Goal: Information Seeking & Learning: Learn about a topic

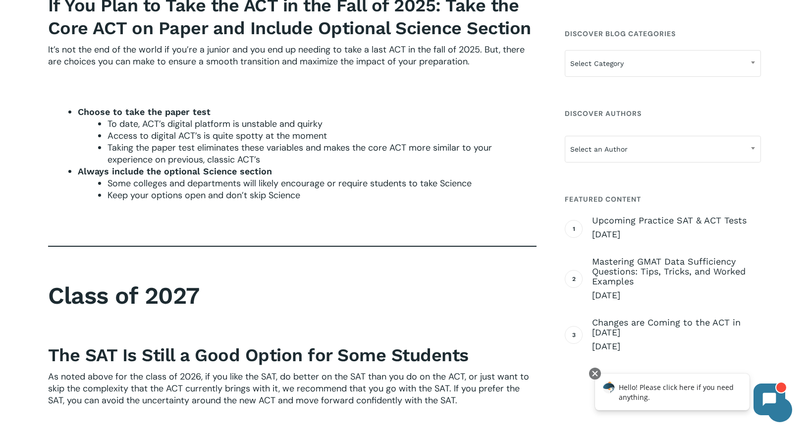
scroll to position [1309, 0]
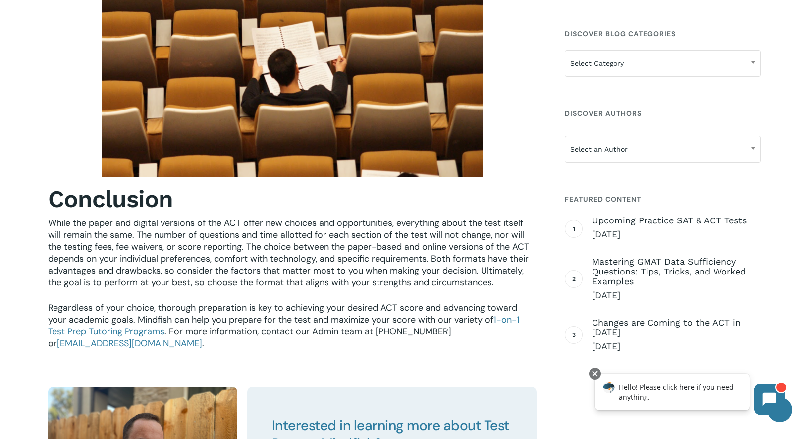
scroll to position [1336, 0]
